Goal: Go to known website: Access a specific website the user already knows

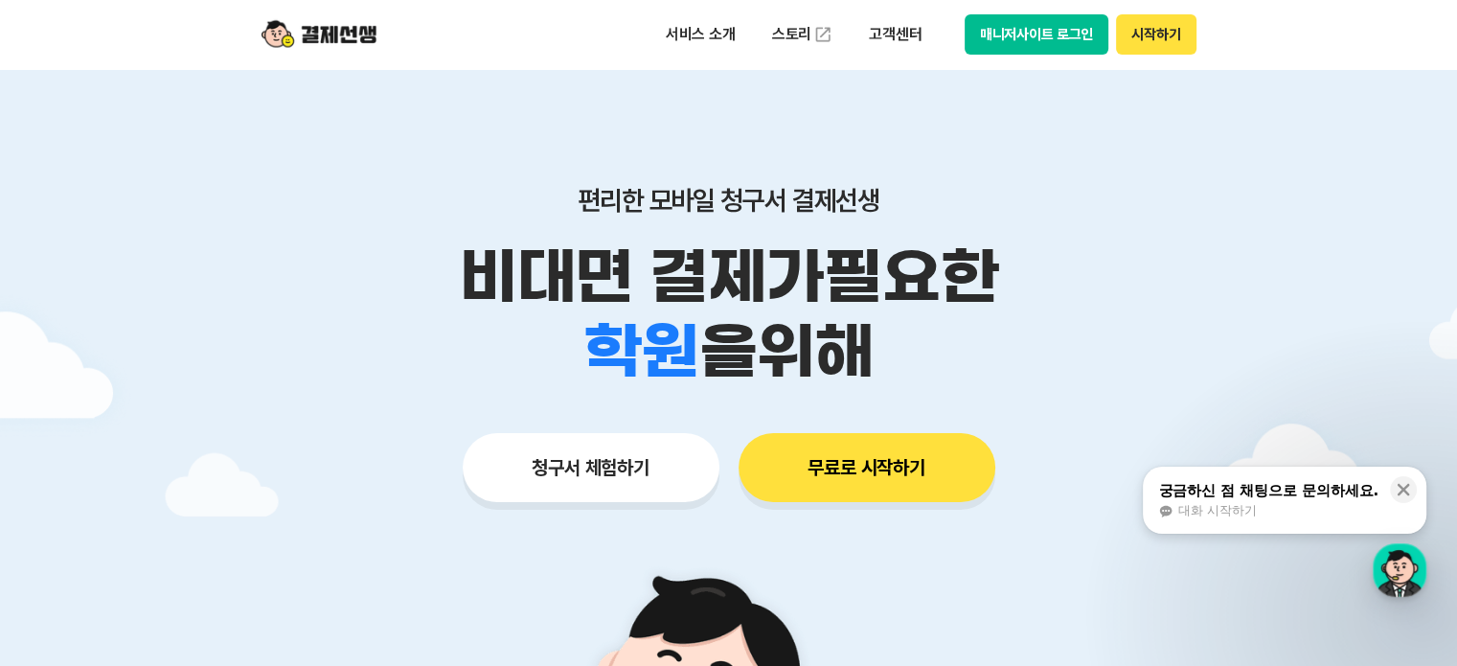
click at [1169, 22] on button "시작하기" at bounding box center [1156, 34] width 80 height 40
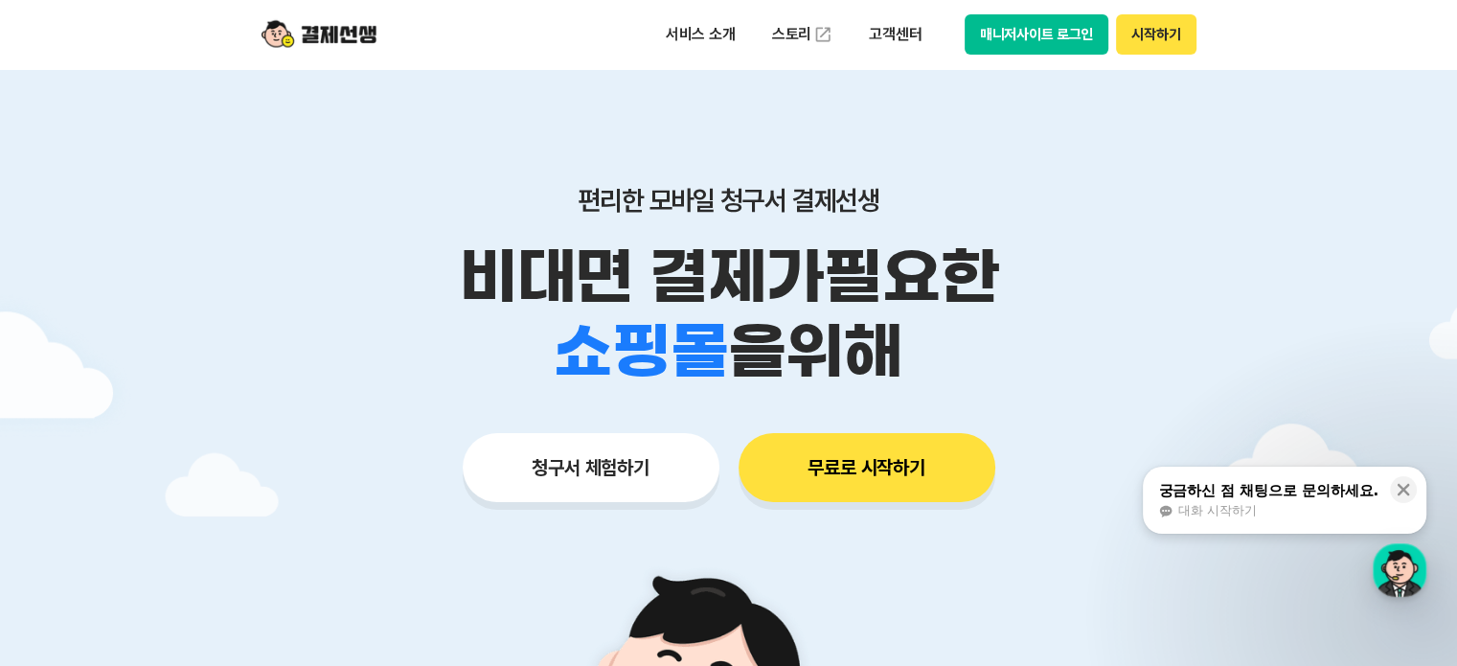
click at [1175, 33] on button "시작하기" at bounding box center [1156, 34] width 80 height 40
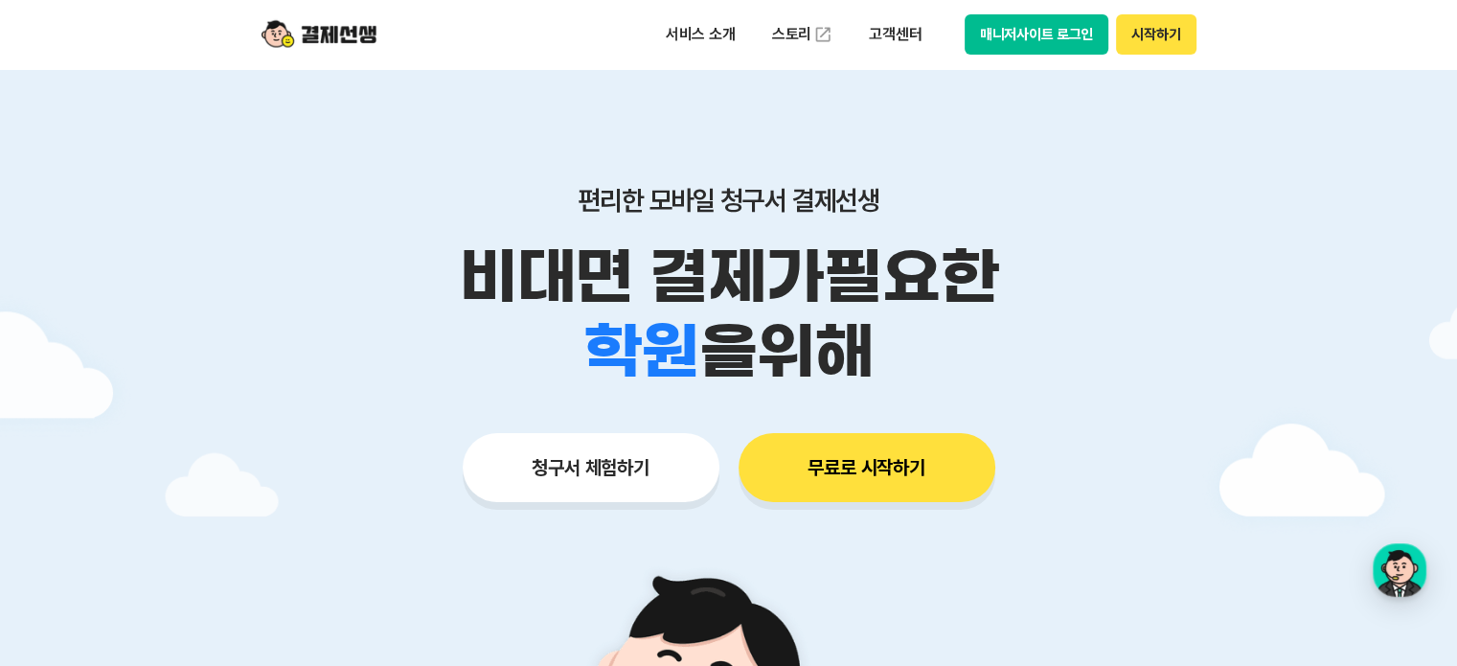
click at [998, 35] on button "매니저사이트 로그인" at bounding box center [1037, 34] width 145 height 40
